Goal: Task Accomplishment & Management: Manage account settings

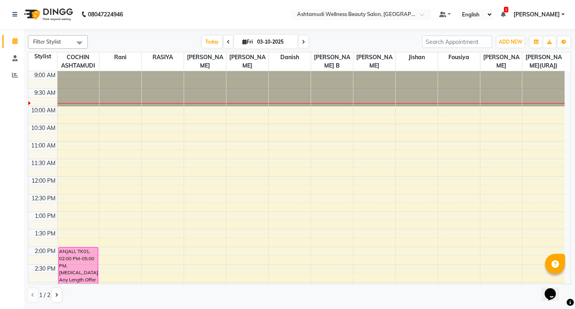
click at [558, 14] on span "[PERSON_NAME]" at bounding box center [537, 14] width 46 height 8
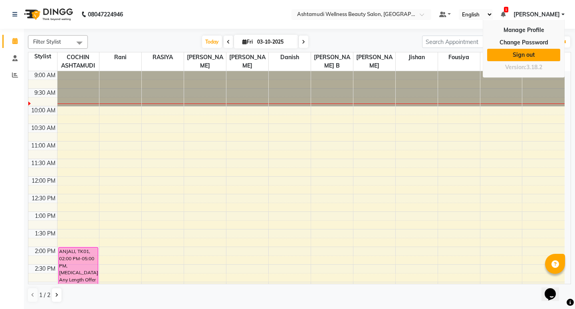
click at [528, 51] on link "Sign out" at bounding box center [523, 55] width 73 height 12
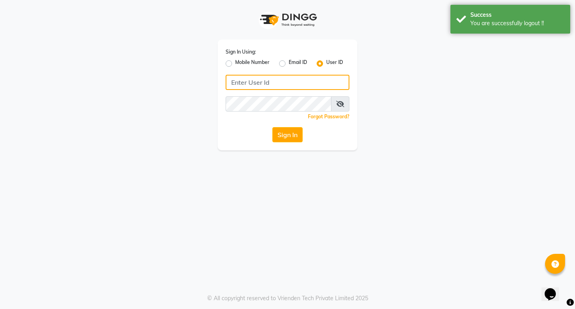
type input "9778691073"
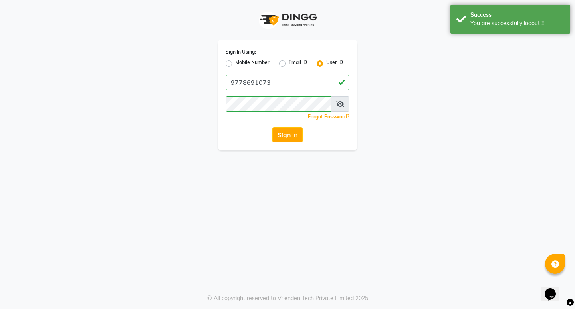
click at [238, 59] on label "Mobile Number" at bounding box center [252, 64] width 34 height 10
click at [238, 59] on input "Mobile Number" at bounding box center [237, 61] width 5 height 5
radio input "true"
radio input "false"
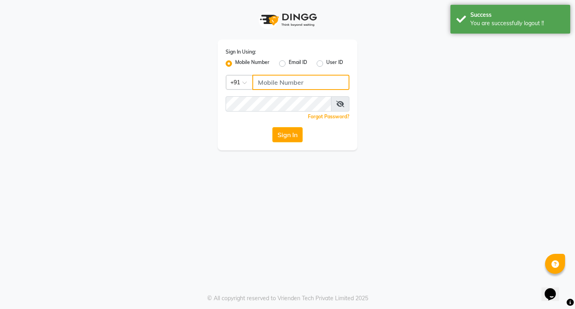
click at [304, 85] on input "Username" at bounding box center [300, 82] width 97 height 15
type input "7510977353"
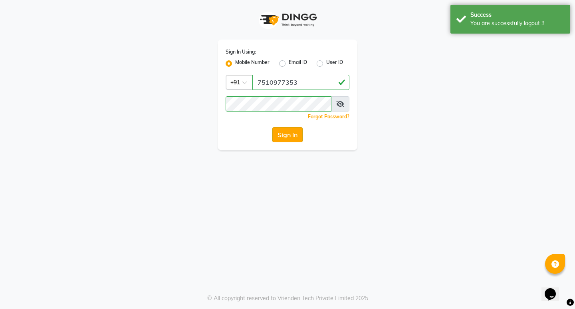
click at [294, 135] on button "Sign In" at bounding box center [287, 134] width 30 height 15
